Goal: Task Accomplishment & Management: Complete application form

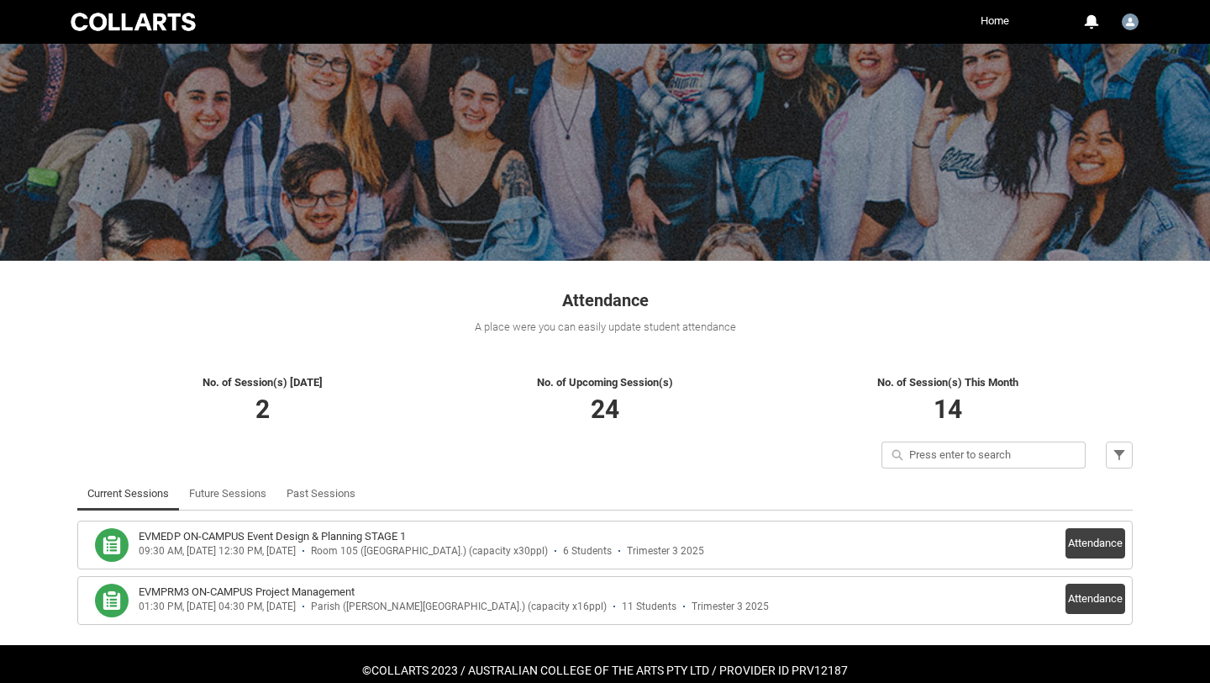
scroll to position [84, 0]
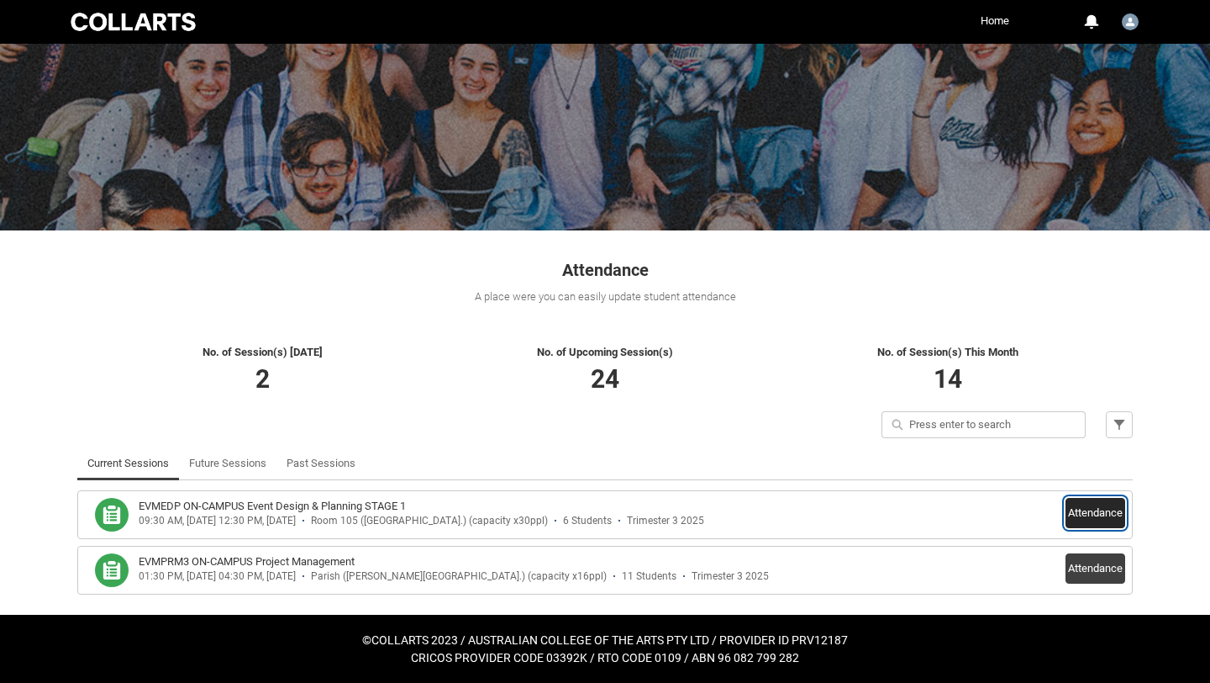
click at [1087, 512] on button "Attendance" at bounding box center [1096, 513] width 60 height 30
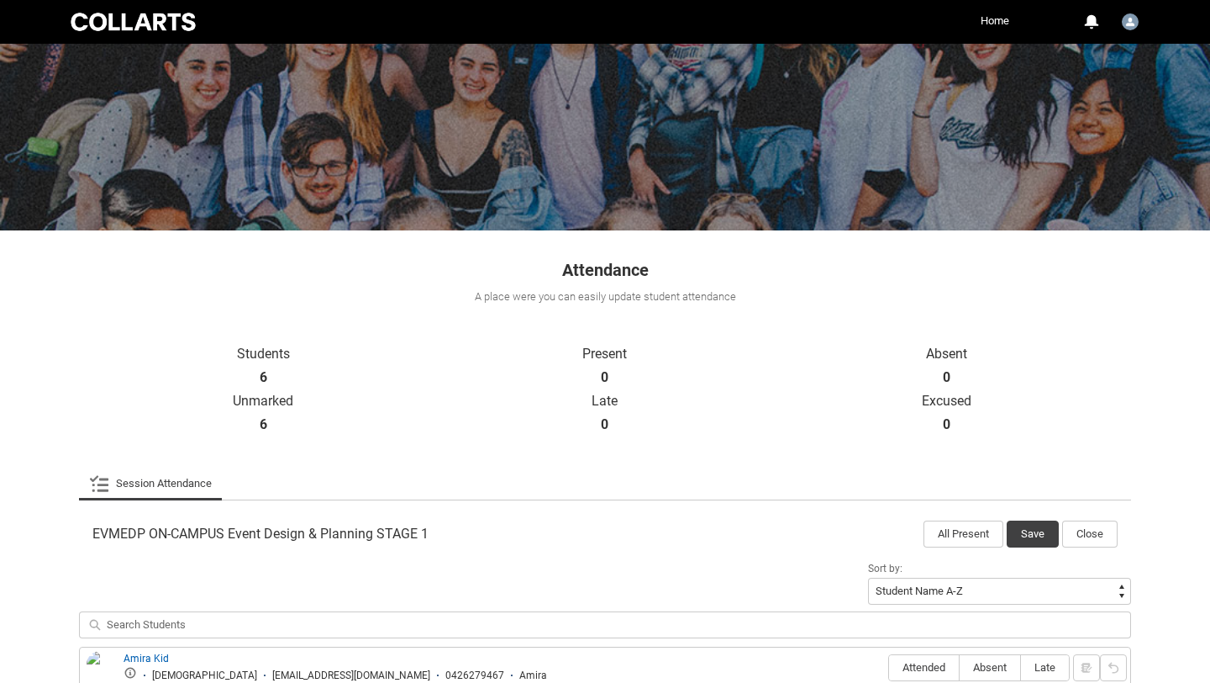
scroll to position [402, 0]
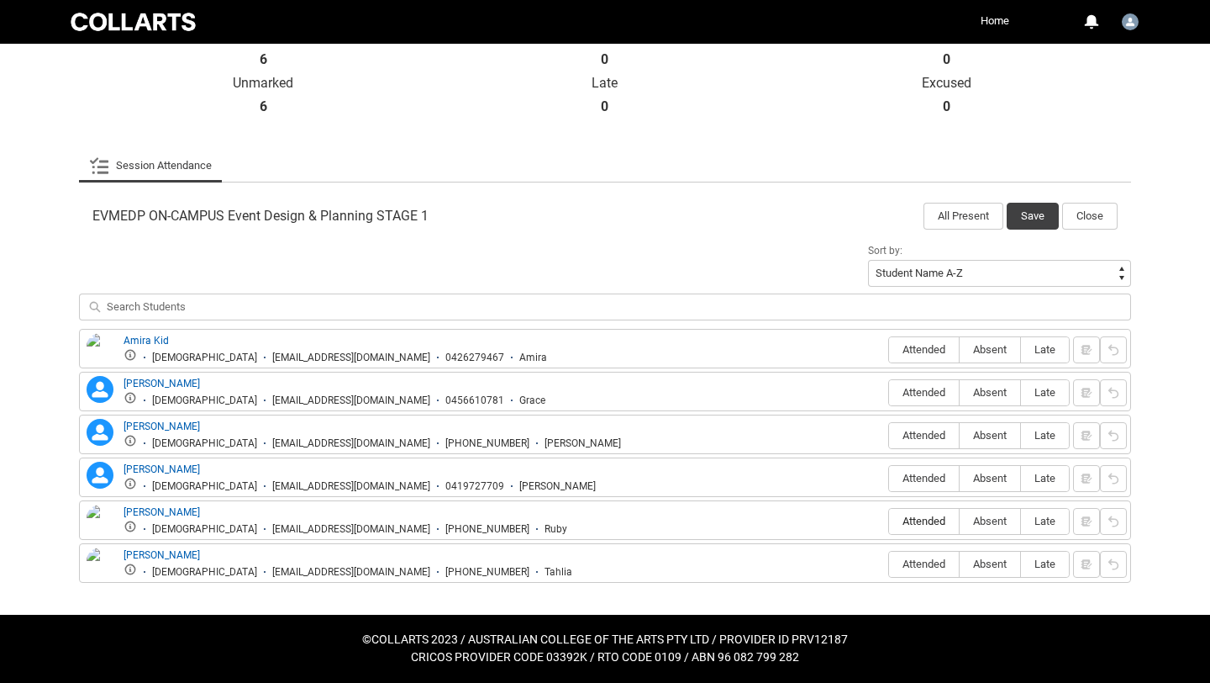
click at [939, 523] on span "Attended" at bounding box center [924, 520] width 70 height 13
click at [889, 521] on input "Attended" at bounding box center [888, 520] width 1 height 1
type lightning-radio-group "Attended"
radio input "true"
click at [931, 567] on span "Attended" at bounding box center [924, 563] width 70 height 13
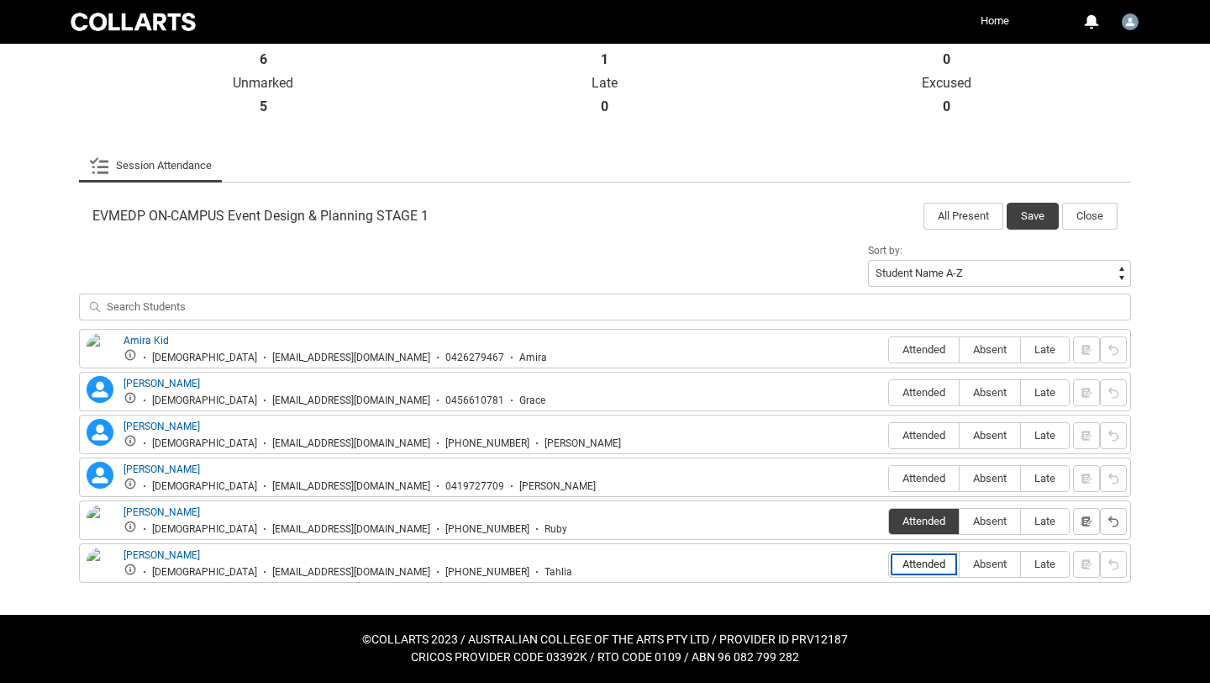
click at [889, 564] on input "Attended" at bounding box center [888, 563] width 1 height 1
type lightning-radio-group "Attended"
radio input "true"
click at [1044, 219] on button "Save" at bounding box center [1033, 216] width 52 height 27
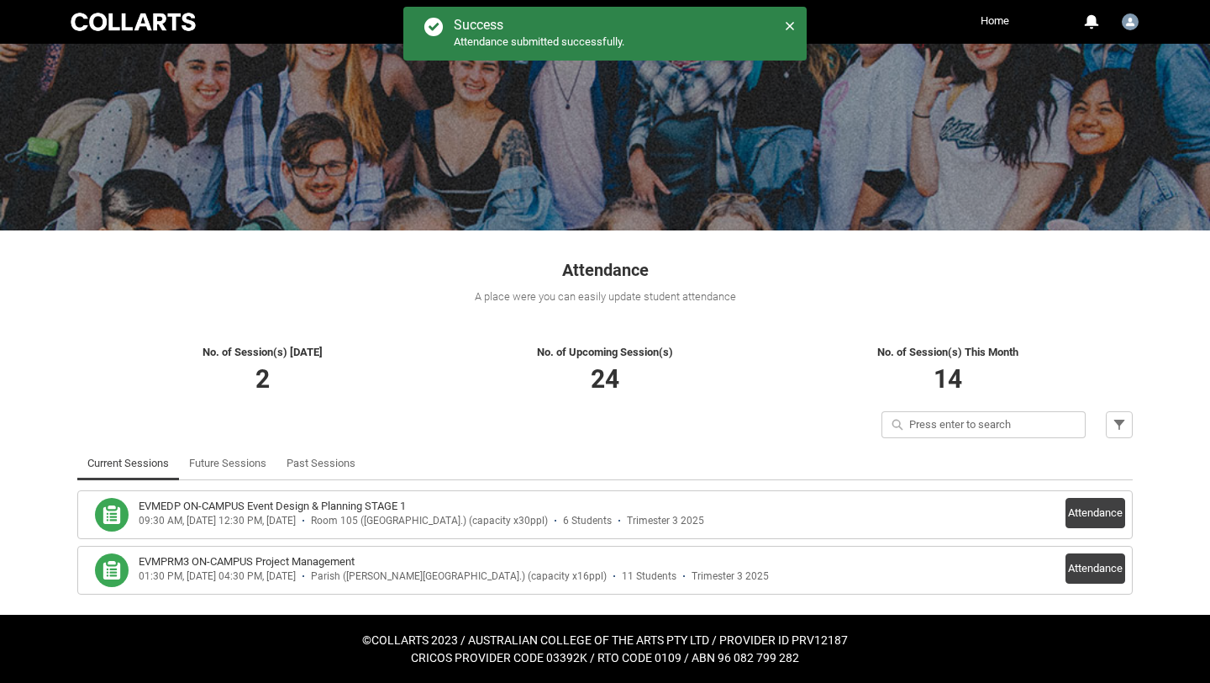
scroll to position [84, 0]
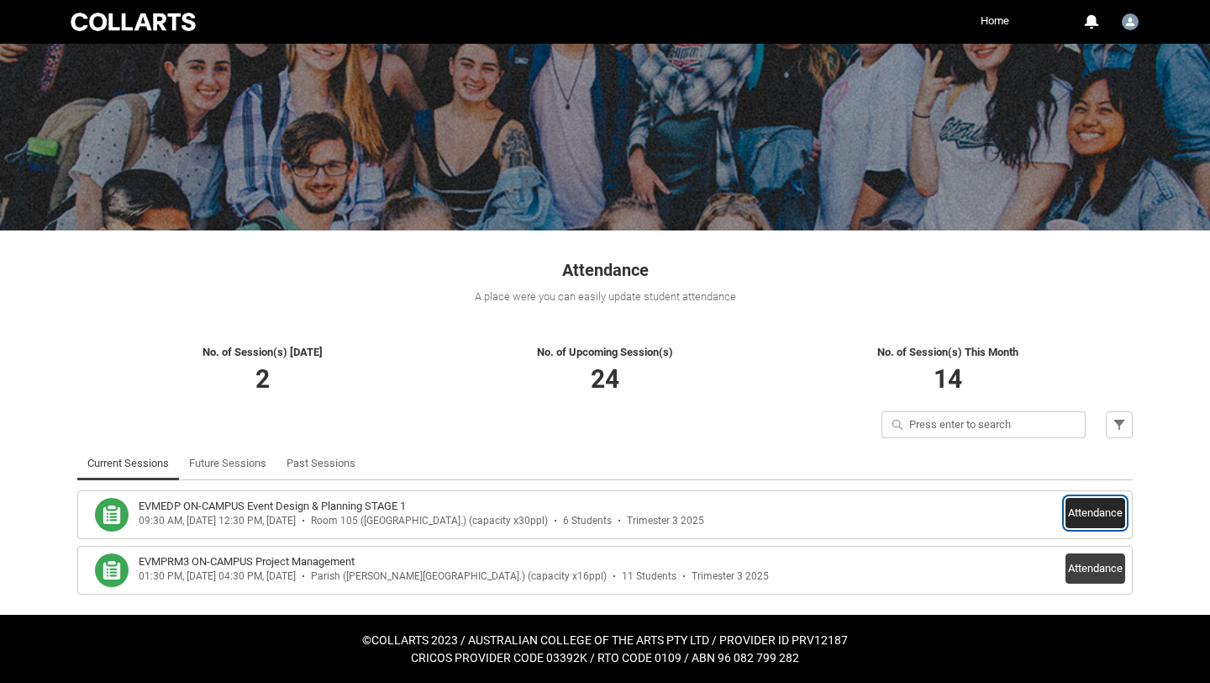
click at [1104, 508] on button "Attendance" at bounding box center [1096, 513] width 60 height 30
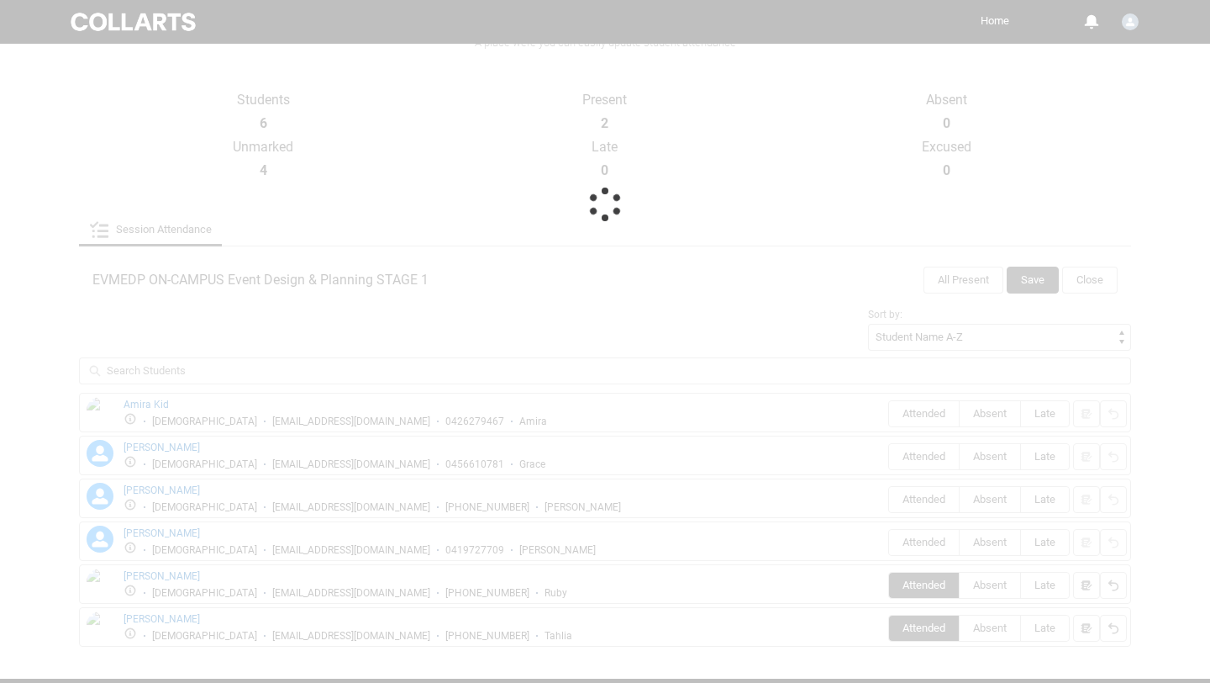
scroll to position [402, 0]
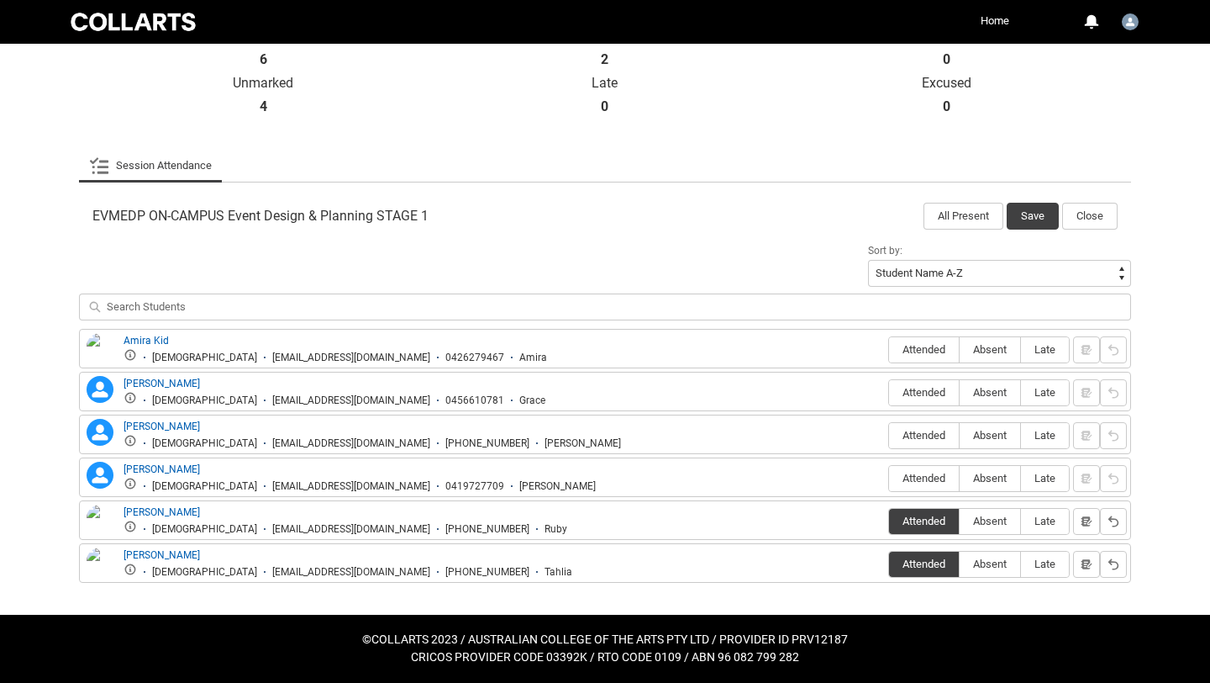
click at [272, 573] on div "[EMAIL_ADDRESS][DOMAIN_NAME]" at bounding box center [351, 572] width 158 height 13
click at [354, 571] on div "[EMAIL_ADDRESS][DOMAIN_NAME]" at bounding box center [351, 572] width 158 height 13
click at [430, 571] on li "[PHONE_NUMBER]" at bounding box center [479, 572] width 99 height 13
click at [367, 571] on div "[EMAIL_ADDRESS][DOMAIN_NAME]" at bounding box center [351, 572] width 158 height 13
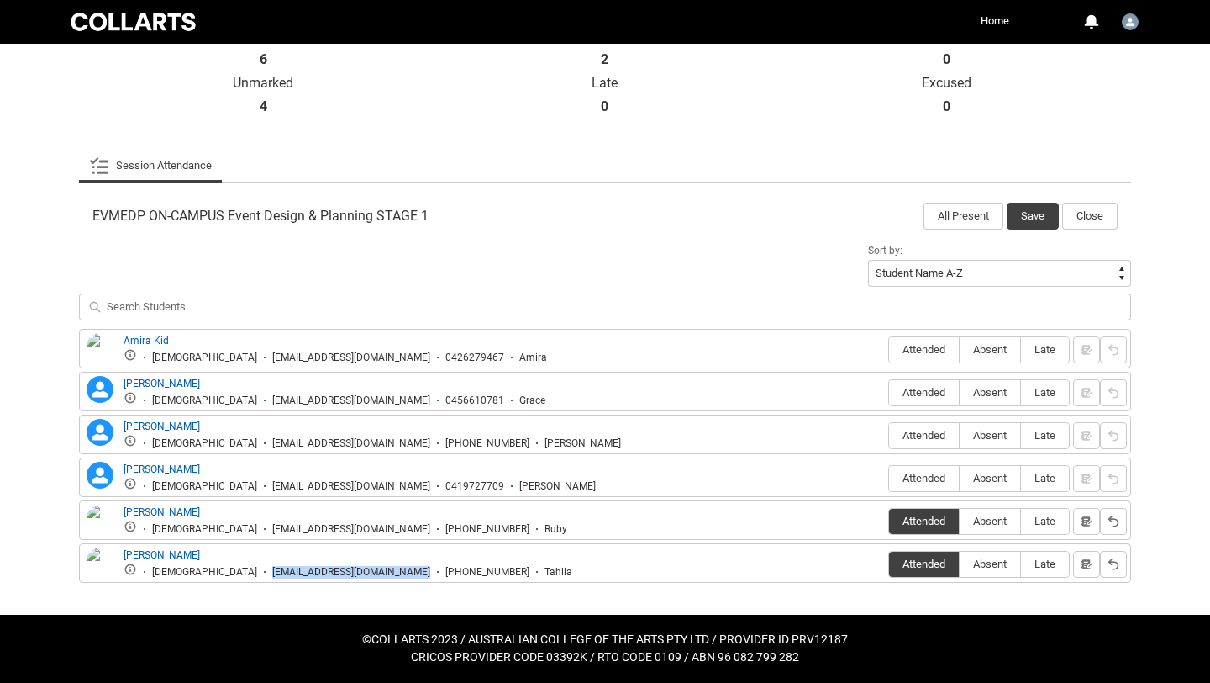
copy div "[EMAIL_ADDRESS][DOMAIN_NAME]"
click at [272, 523] on div "[EMAIL_ADDRESS][DOMAIN_NAME]" at bounding box center [351, 529] width 158 height 13
click at [272, 533] on div "[EMAIL_ADDRESS][DOMAIN_NAME]" at bounding box center [351, 529] width 158 height 13
click at [350, 530] on div "[EMAIL_ADDRESS][DOMAIN_NAME]" at bounding box center [351, 529] width 158 height 13
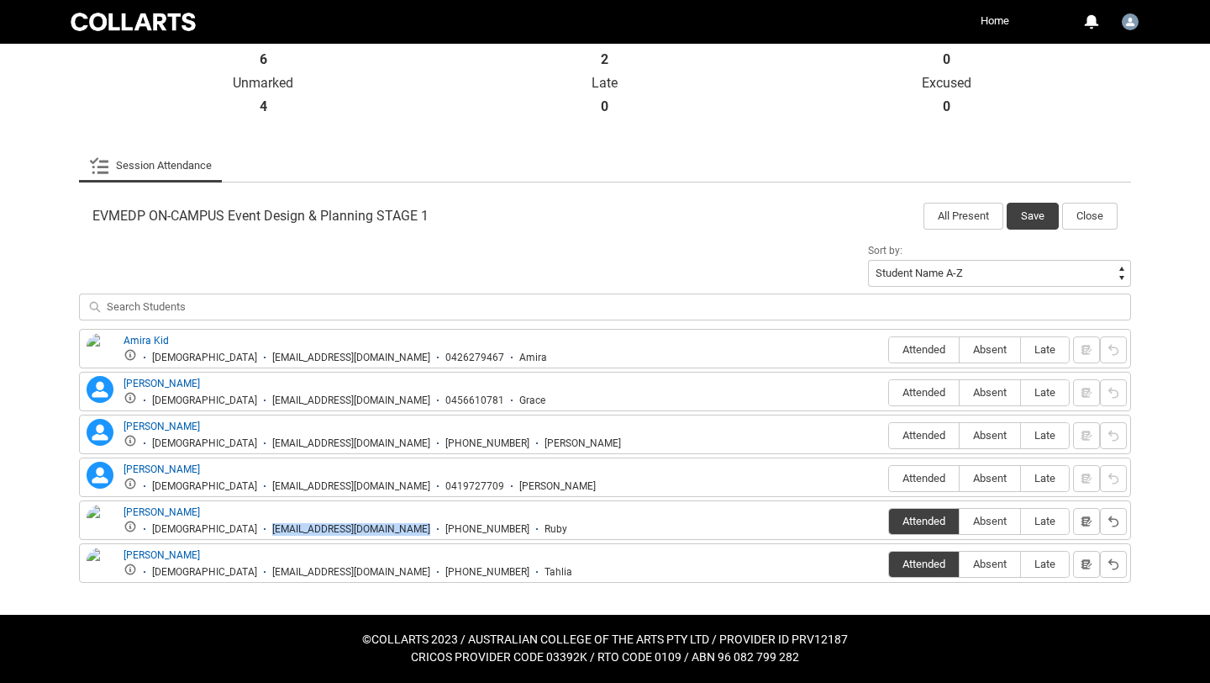
copy div "[EMAIL_ADDRESS][DOMAIN_NAME]"
click at [272, 483] on div "[EMAIL_ADDRESS][DOMAIN_NAME]" at bounding box center [351, 486] width 158 height 13
click at [361, 491] on div "[EMAIL_ADDRESS][DOMAIN_NAME]" at bounding box center [351, 486] width 158 height 13
copy div "[EMAIL_ADDRESS][DOMAIN_NAME]"
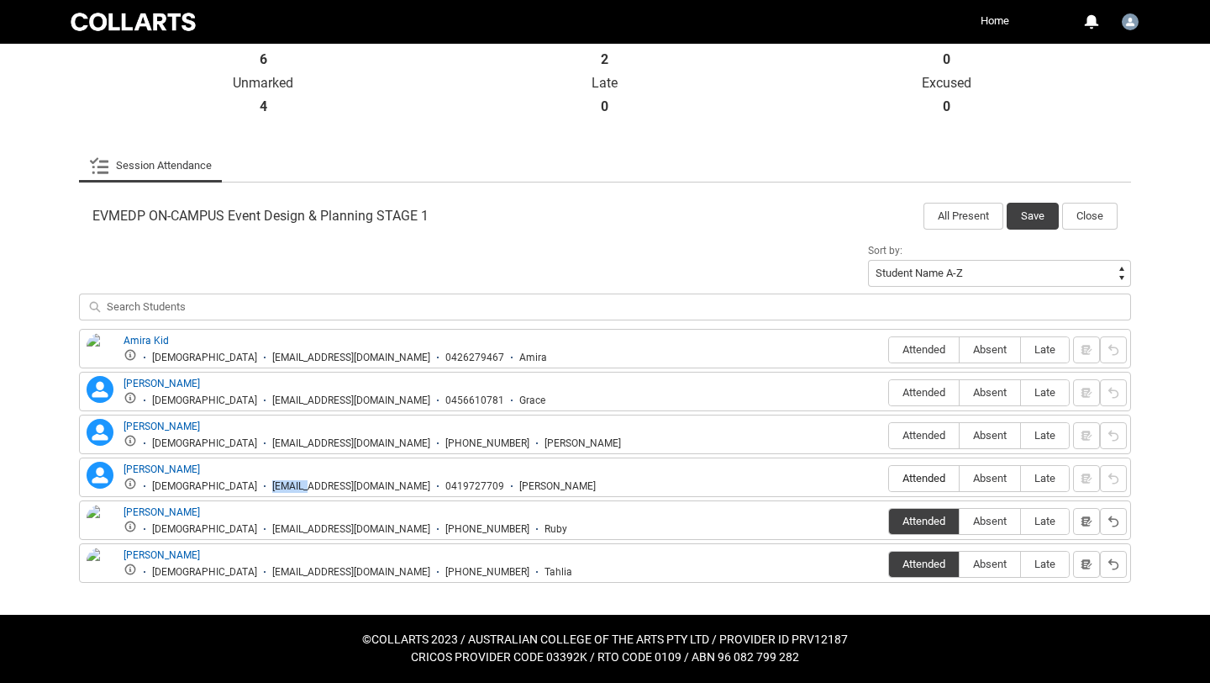
click at [928, 477] on span "Attended" at bounding box center [924, 478] width 70 height 13
click at [889, 477] on input "Attended" at bounding box center [888, 477] width 1 height 1
type lightning-radio-group "Attended"
radio input "true"
click at [1030, 222] on button "Save" at bounding box center [1033, 216] width 52 height 27
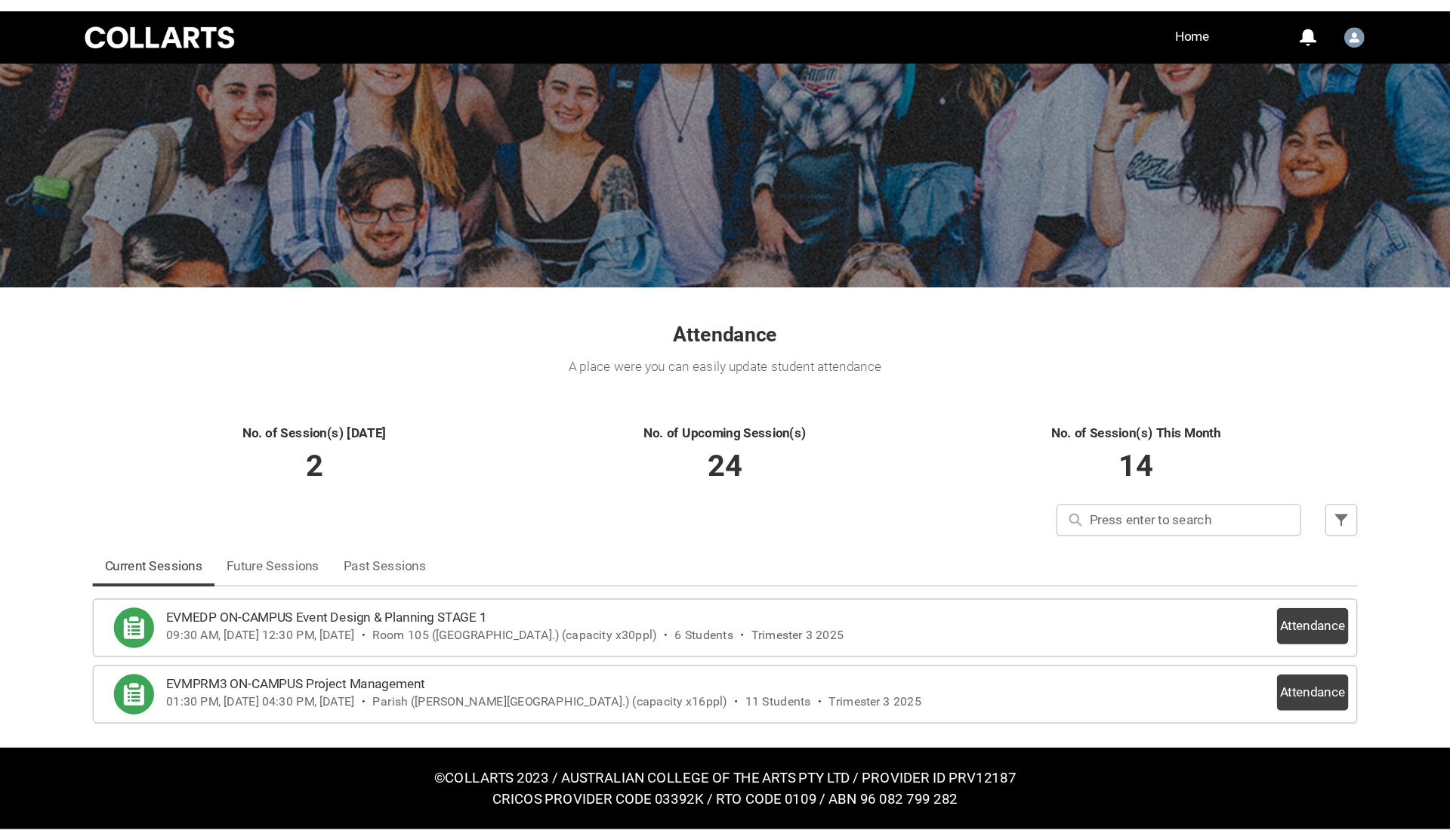
scroll to position [0, 0]
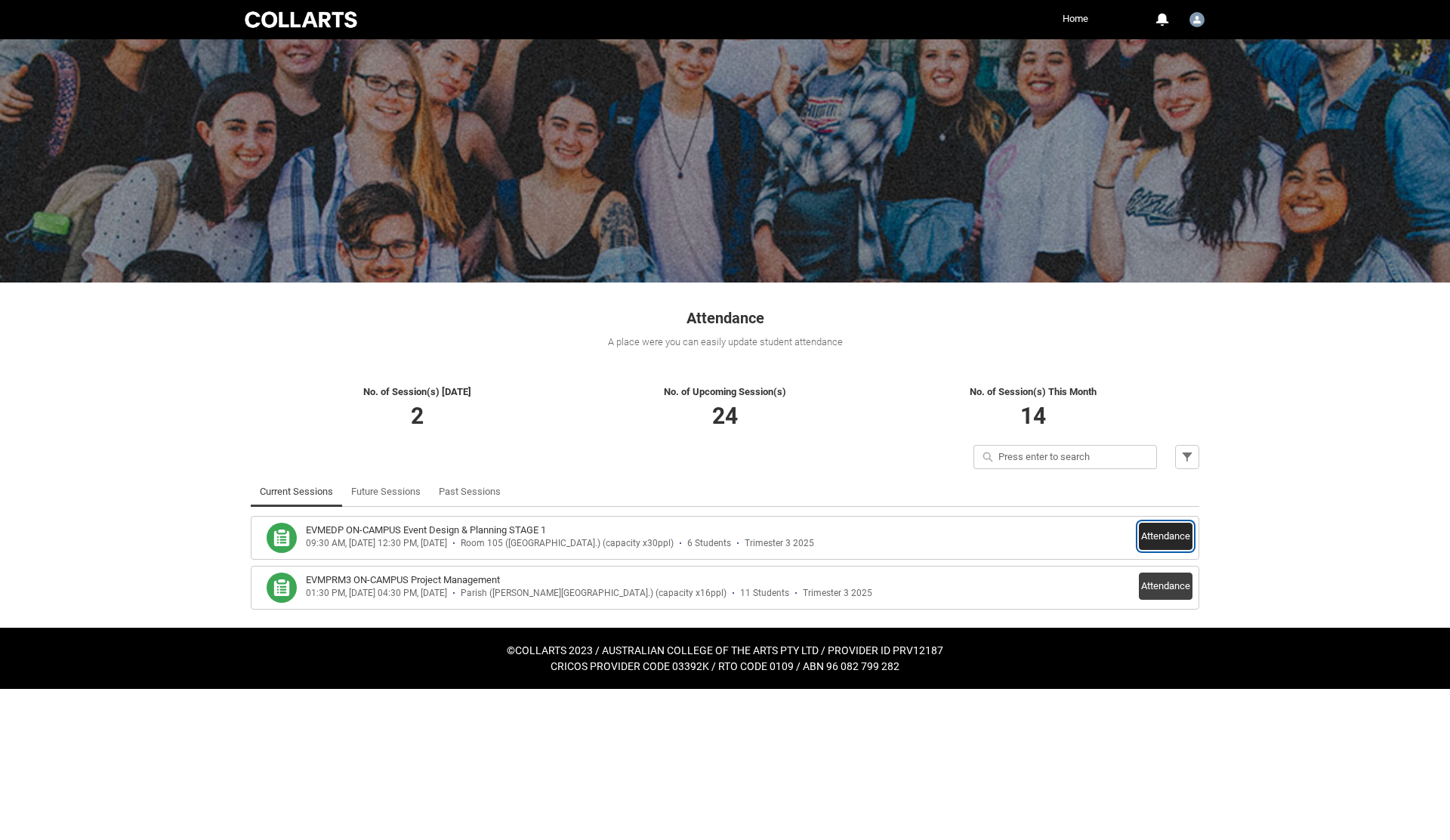
click at [1087, 544] on button "Attendance" at bounding box center [1166, 536] width 54 height 27
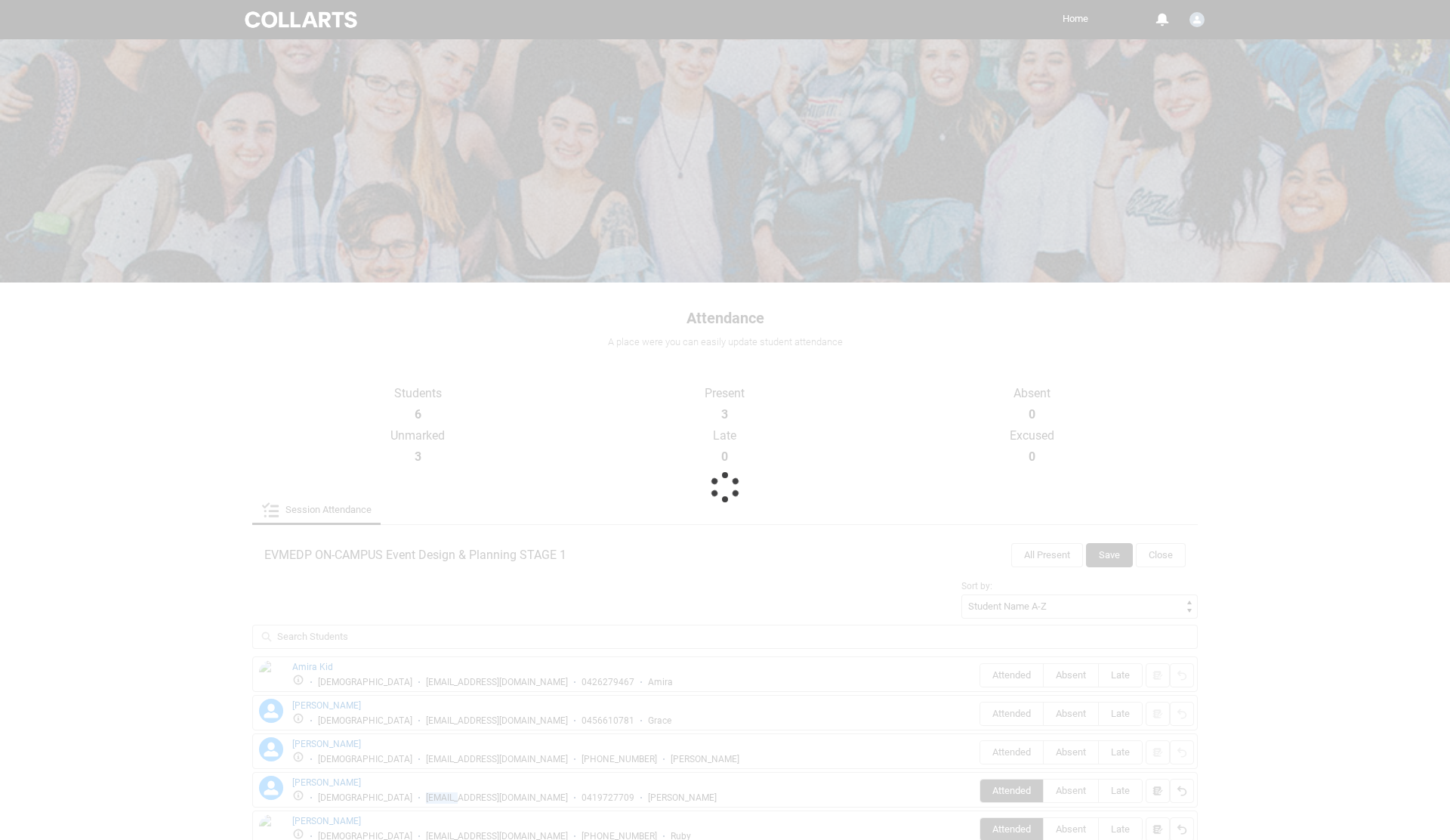
scroll to position [135, 0]
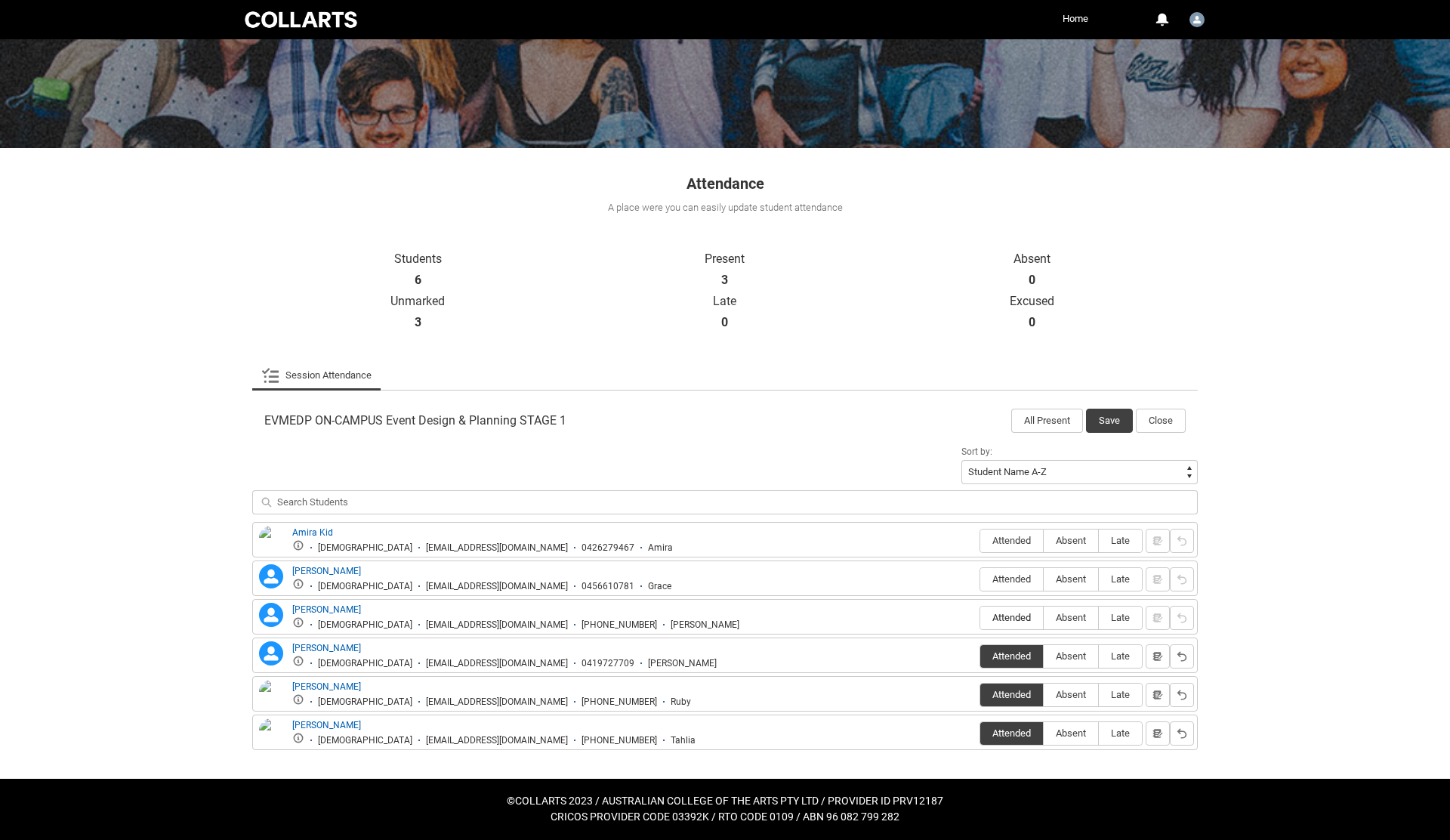
click at [1011, 613] on span "Attended" at bounding box center [1012, 617] width 63 height 12
click at [980, 613] on input "Attended" at bounding box center [979, 617] width 1 height 1
type lightning-radio-group "Attended"
radio input "true"
click at [1087, 414] on button "Save" at bounding box center [1110, 420] width 47 height 24
